Goal: Information Seeking & Learning: Understand process/instructions

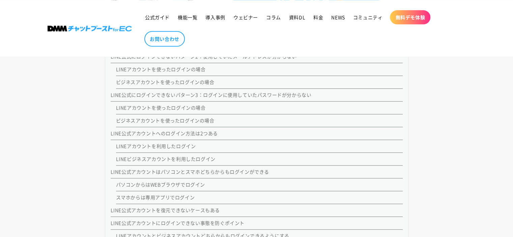
scroll to position [791, 0]
click at [202, 120] on link "ビジネスアカウントを使ったログインの場合" at bounding box center [165, 120] width 98 height 7
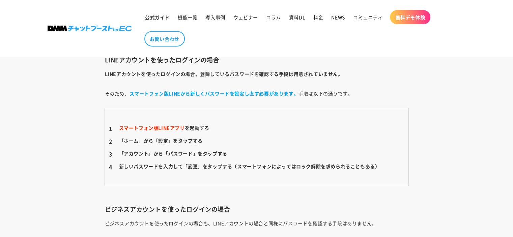
scroll to position [2228, 0]
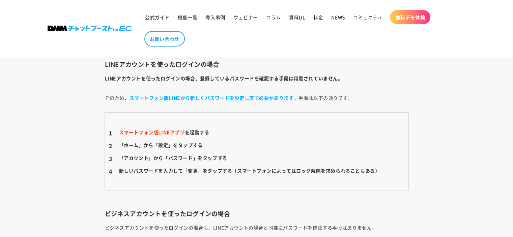
scroll to position [791, 0]
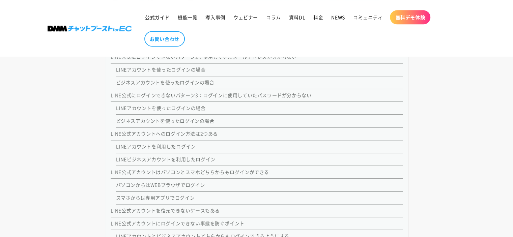
click at [160, 97] on link "LINE公式にログインできないパターン3：ログインに使用していたパスワードが分からない" at bounding box center [211, 95] width 201 height 7
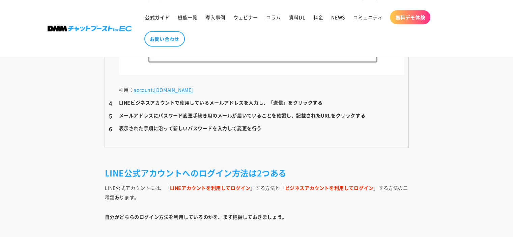
scroll to position [3127, 0]
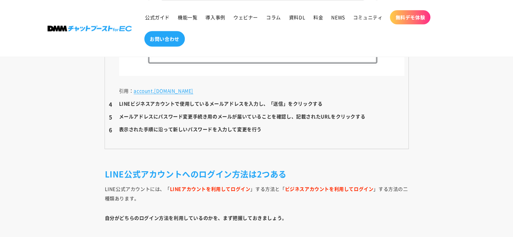
click at [170, 34] on link "お問い合わせ" at bounding box center [164, 39] width 40 height 16
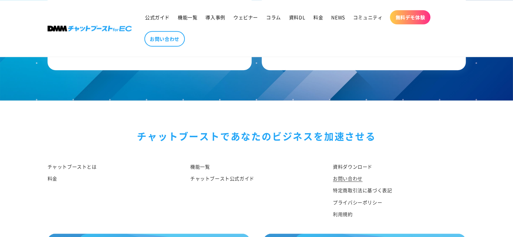
scroll to position [766, 0]
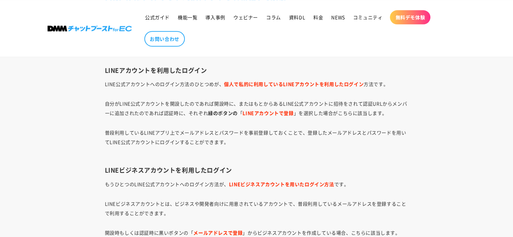
scroll to position [3303, 0]
